Goal: Navigation & Orientation: Find specific page/section

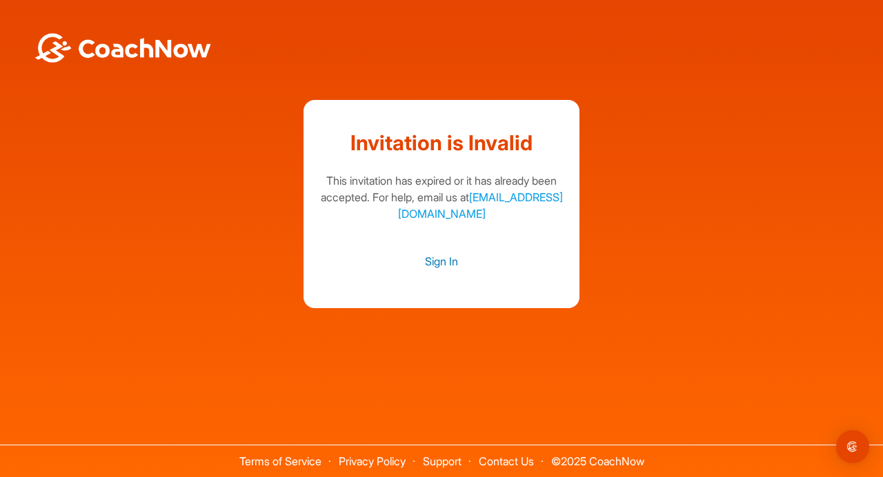
click at [435, 261] on link "Sign In" at bounding box center [441, 261] width 248 height 18
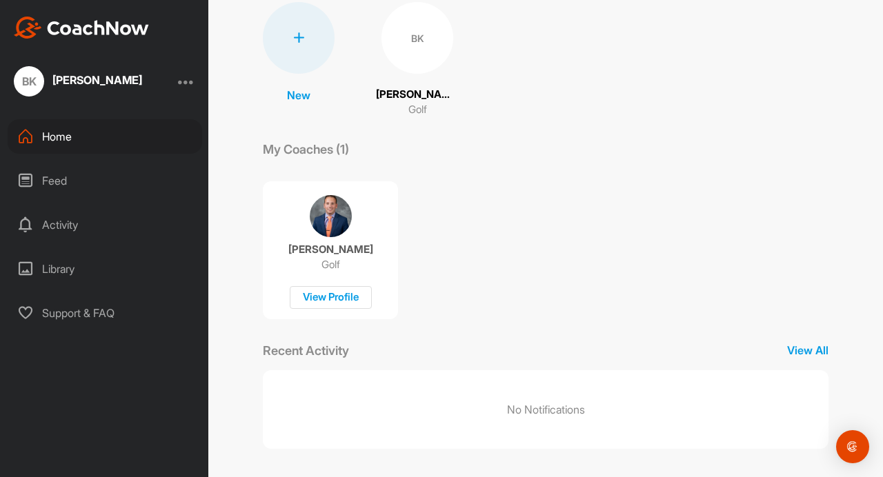
scroll to position [110, 0]
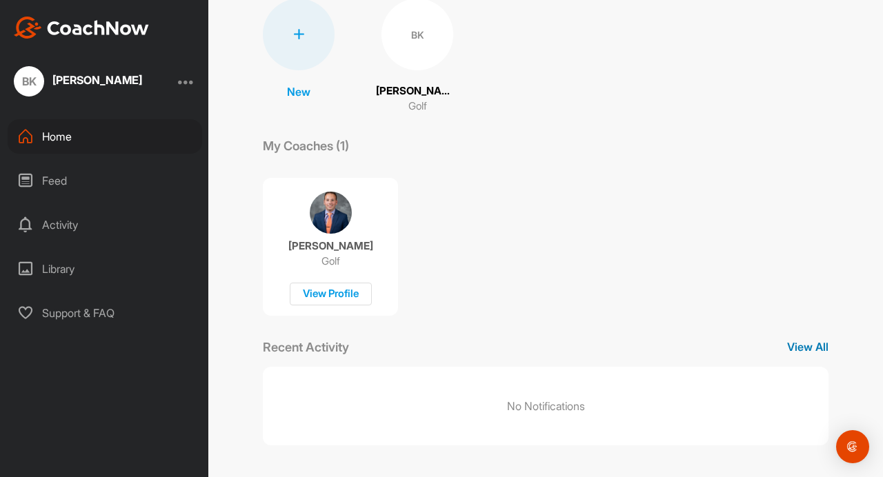
click at [802, 348] on p "View All" at bounding box center [807, 347] width 41 height 17
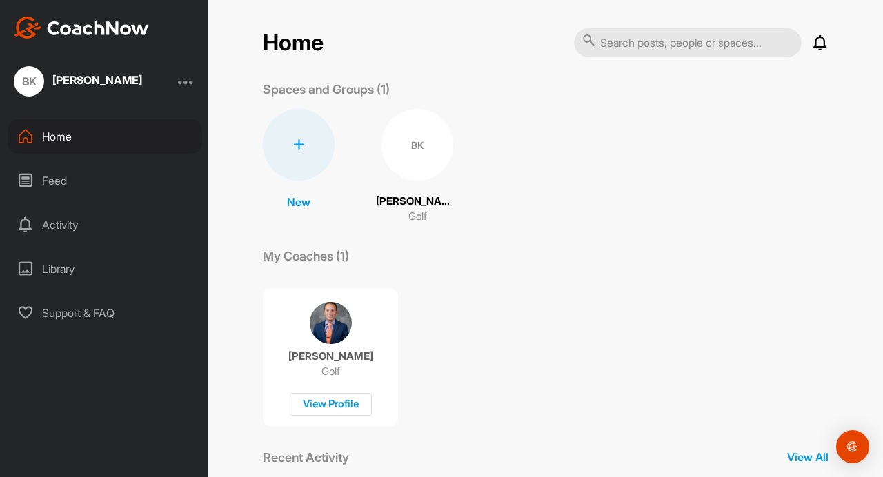
click at [30, 77] on div "BK" at bounding box center [29, 81] width 30 height 30
click at [55, 266] on div "Library" at bounding box center [105, 269] width 195 height 34
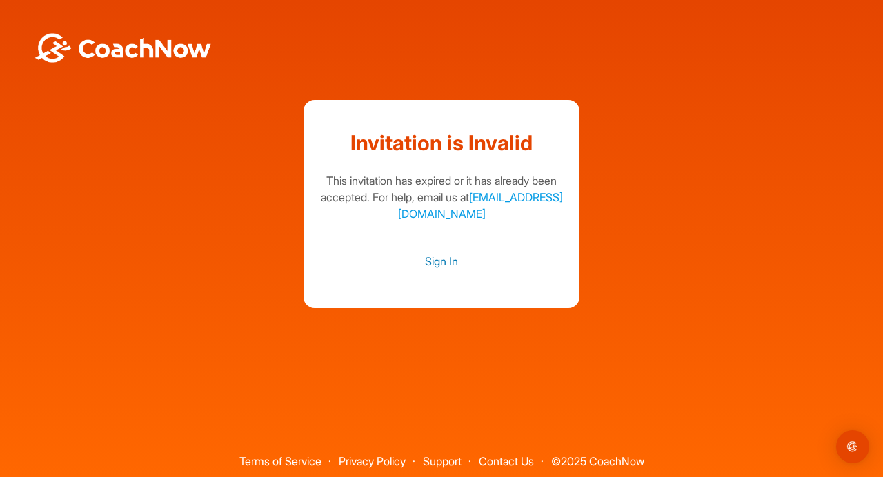
click at [443, 261] on link "Sign In" at bounding box center [441, 261] width 248 height 18
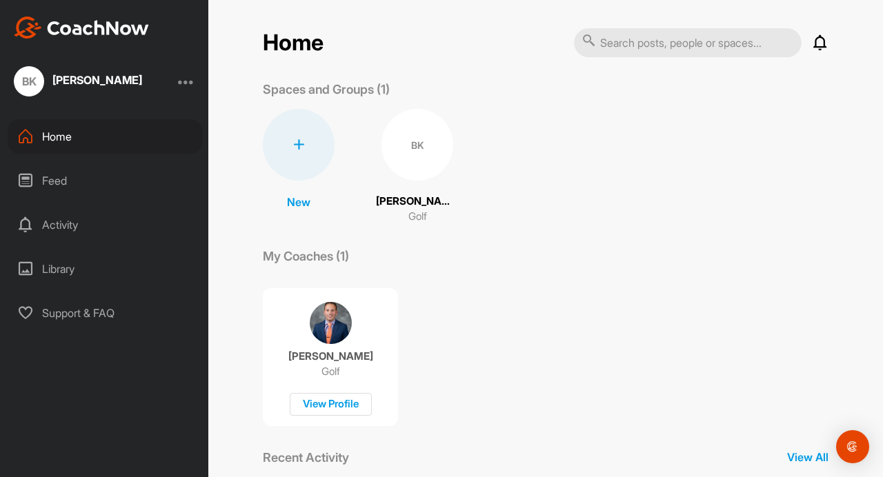
click at [404, 202] on p "[PERSON_NAME]" at bounding box center [417, 202] width 83 height 16
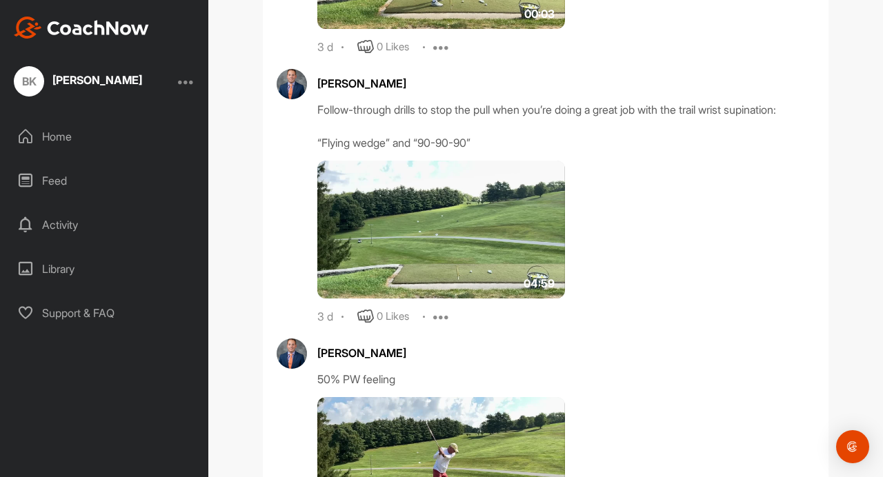
scroll to position [844, 0]
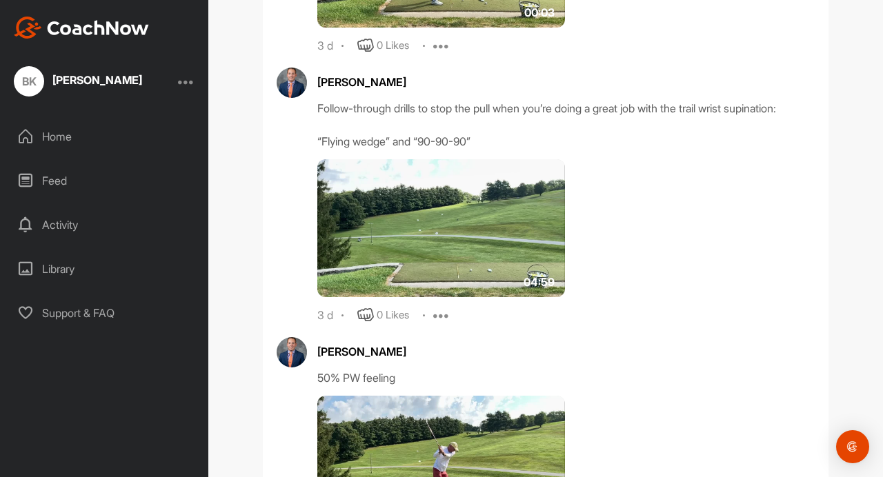
click at [425, 252] on img at bounding box center [441, 228] width 248 height 138
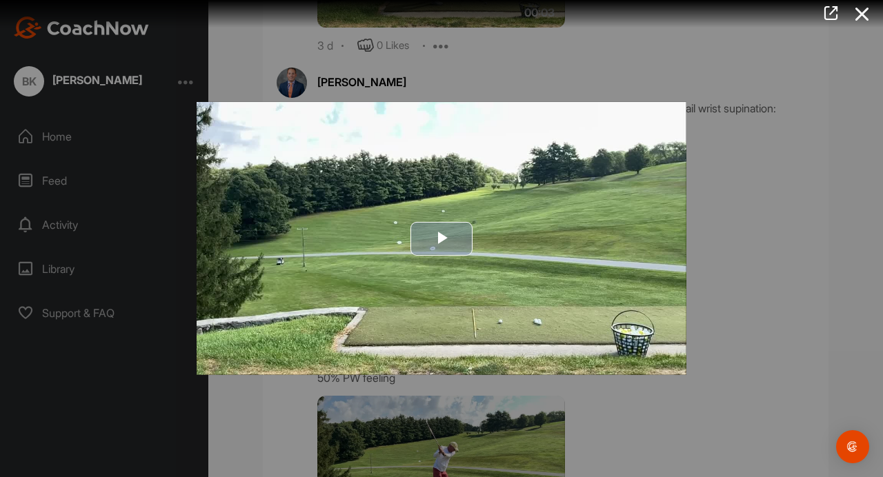
click at [441, 239] on span "Video Player" at bounding box center [441, 239] width 0 height 0
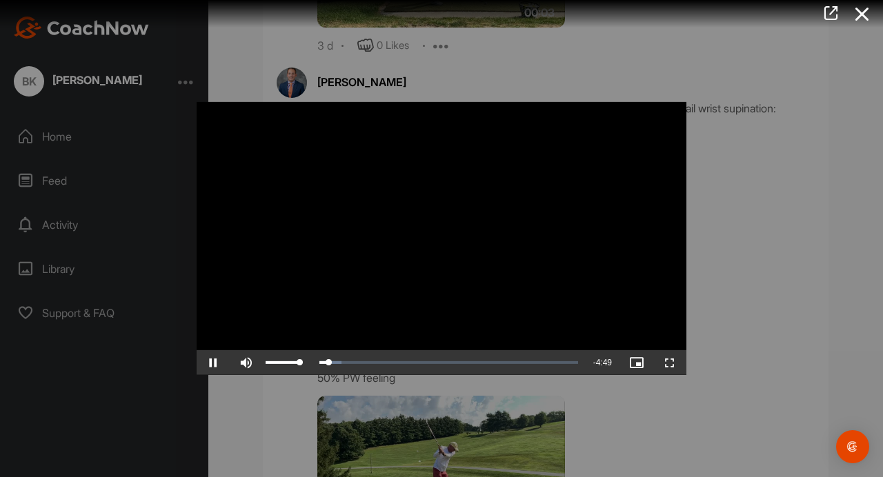
drag, startPoint x: 297, startPoint y: 359, endPoint x: 304, endPoint y: 361, distance: 7.7
click at [304, 361] on div "Mute 100%" at bounding box center [271, 362] width 83 height 25
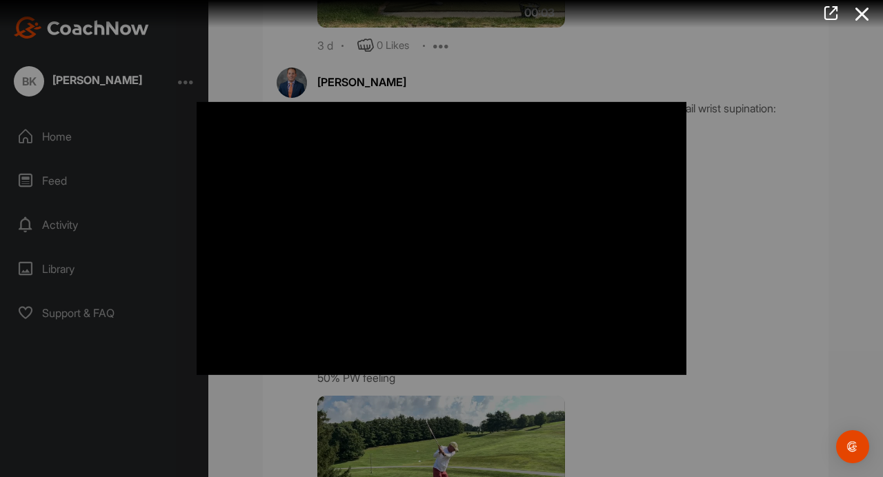
drag, startPoint x: 878, startPoint y: 371, endPoint x: 872, endPoint y: 469, distance: 98.1
click at [872, 469] on div at bounding box center [441, 238] width 883 height 477
